Goal: Task Accomplishment & Management: Complete application form

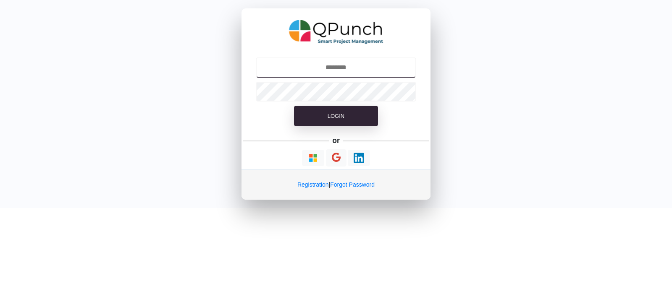
click at [363, 70] on input "text" at bounding box center [336, 68] width 161 height 20
type input "**********"
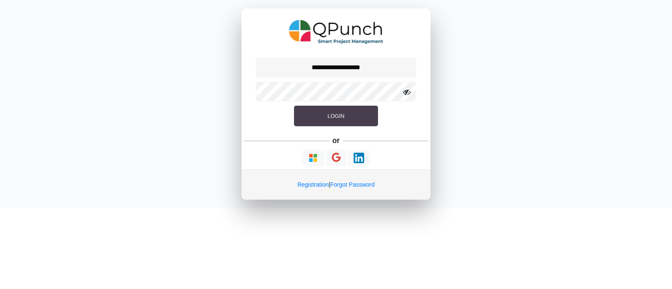
click at [328, 116] on button "Login" at bounding box center [336, 116] width 84 height 21
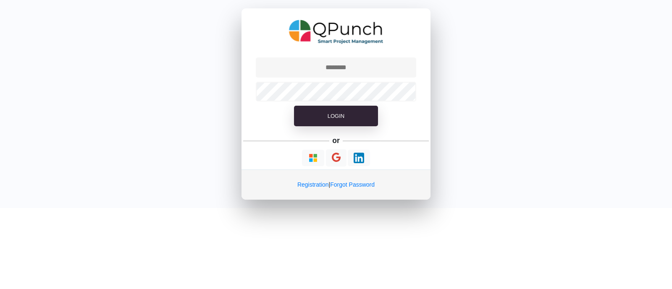
click at [106, 208] on html "Login or Registration | Forgot Password" at bounding box center [336, 104] width 672 height 208
